Goal: Information Seeking & Learning: Understand process/instructions

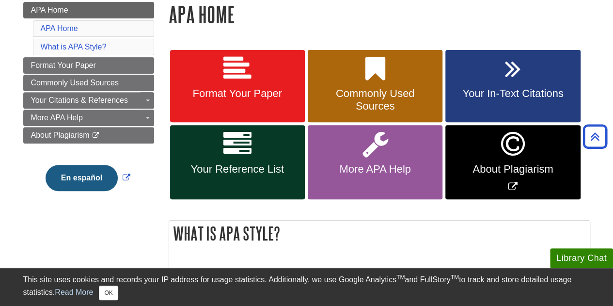
scroll to position [139, 0]
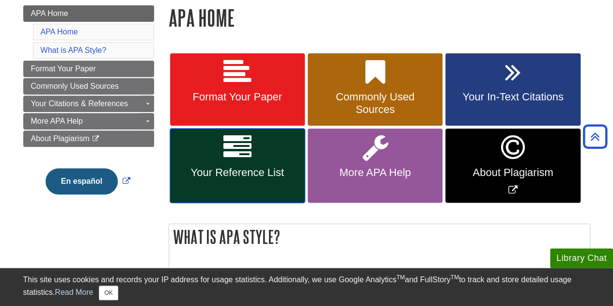
click at [229, 169] on span "Your Reference List" at bounding box center [237, 172] width 120 height 13
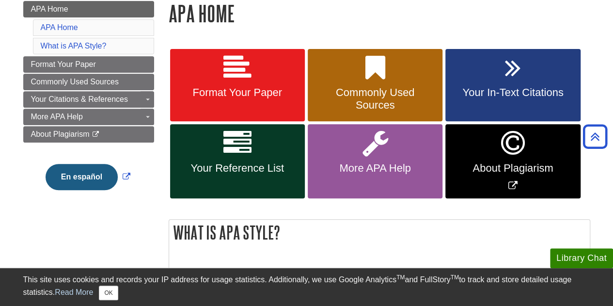
scroll to position [144, 0]
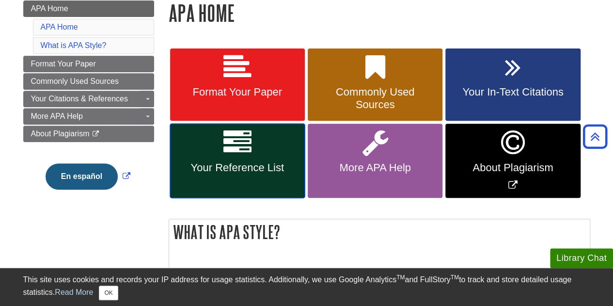
click at [223, 156] on link "Your Reference List" at bounding box center [237, 160] width 135 height 74
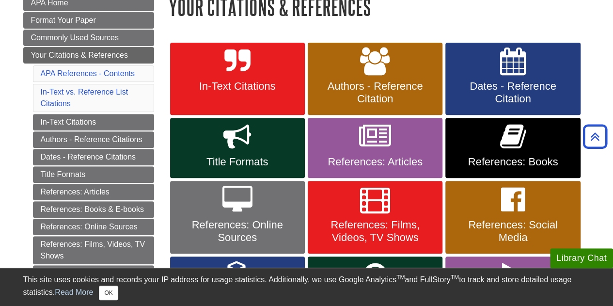
scroll to position [189, 0]
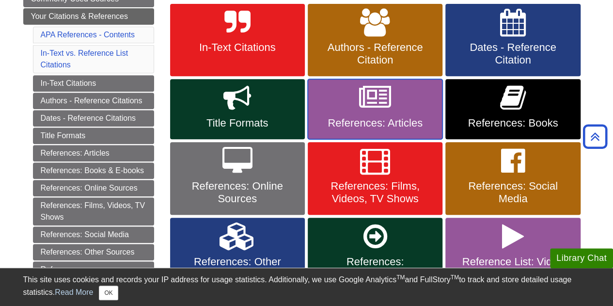
click at [349, 104] on link "References: Articles" at bounding box center [375, 109] width 135 height 60
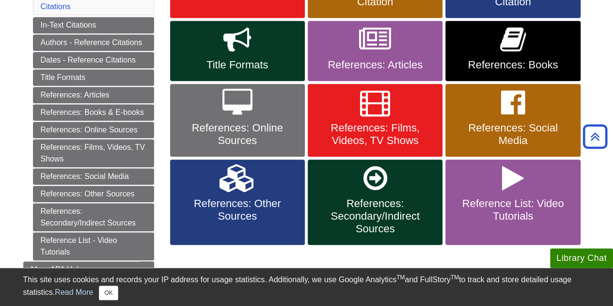
scroll to position [247, 0]
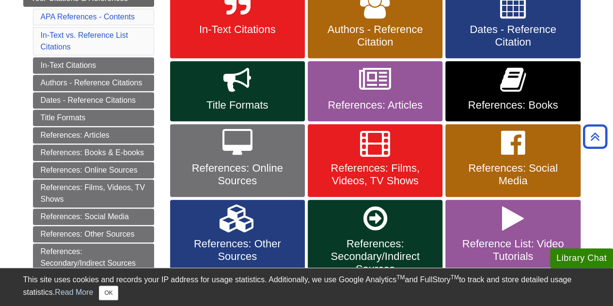
scroll to position [208, 0]
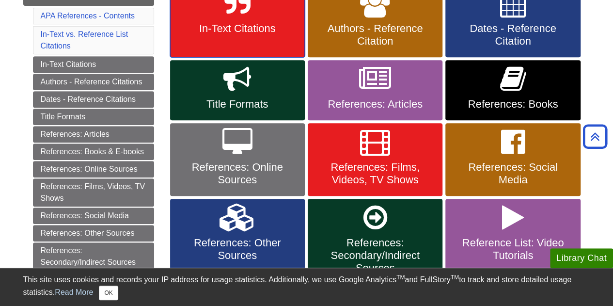
click at [259, 31] on span "In-Text Citations" at bounding box center [237, 28] width 120 height 13
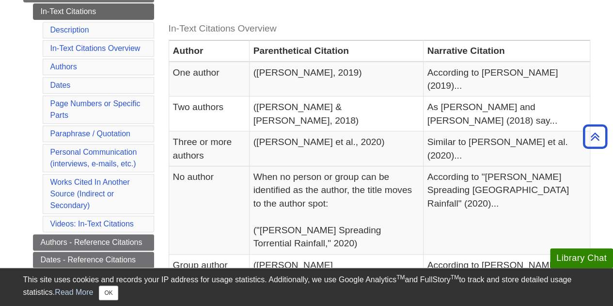
scroll to position [211, 0]
click at [114, 190] on li "Works Cited In Another Source (Indirect or Secondary)" at bounding box center [98, 194] width 111 height 40
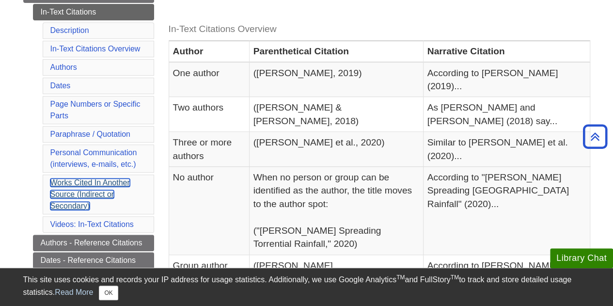
click at [96, 178] on link "Works Cited In Another Source (Indirect or Secondary)" at bounding box center [89, 193] width 79 height 31
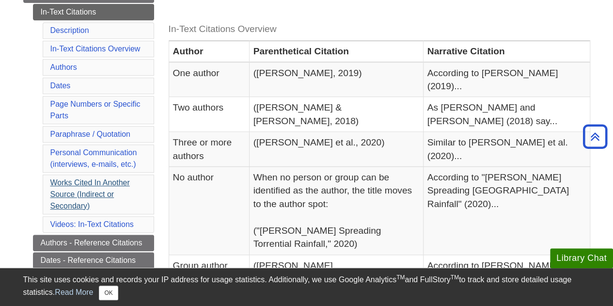
scroll to position [2366, 0]
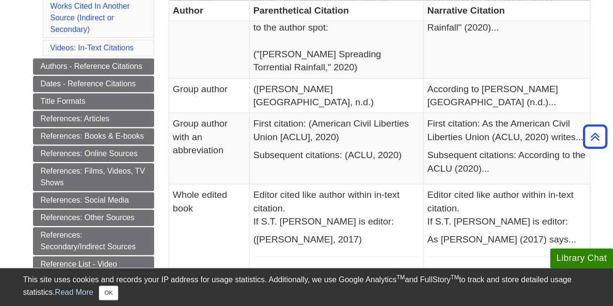
scroll to position [389, 0]
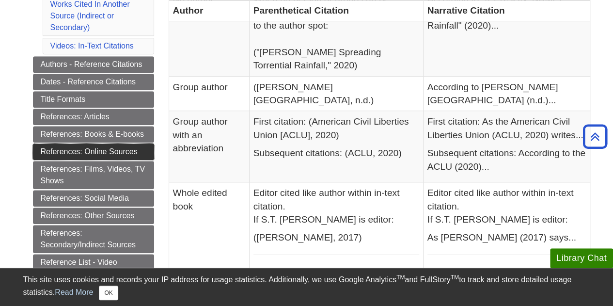
click at [111, 145] on link "References: Online Sources" at bounding box center [93, 151] width 121 height 16
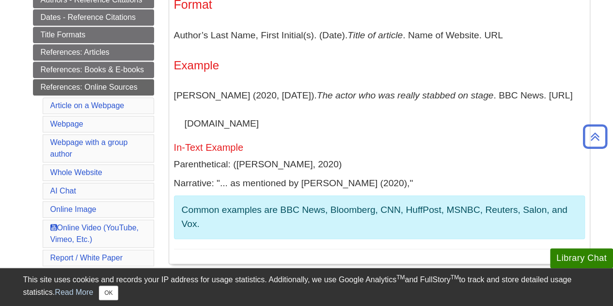
scroll to position [240, 0]
